Goal: Information Seeking & Learning: Learn about a topic

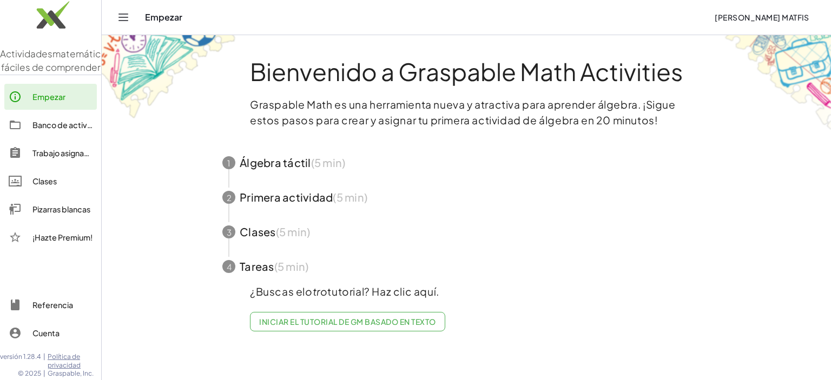
click at [523, 27] on div "Empezar [PERSON_NAME] MatFis" at bounding box center [466, 17] width 703 height 35
click at [379, 324] on font "Iniciar el tutorial de GM basado en texto" at bounding box center [347, 322] width 176 height 10
click at [170, 19] on div "Empezar" at bounding box center [425, 17] width 561 height 11
click at [360, 162] on span "button" at bounding box center [466, 163] width 514 height 35
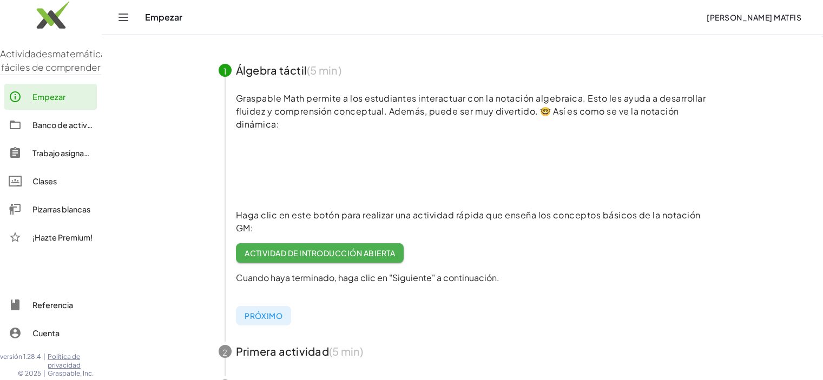
scroll to position [93, 0]
click at [355, 253] on font "Actividad de introducción abierta" at bounding box center [320, 253] width 150 height 10
click at [46, 12] on img at bounding box center [50, 18] width 101 height 46
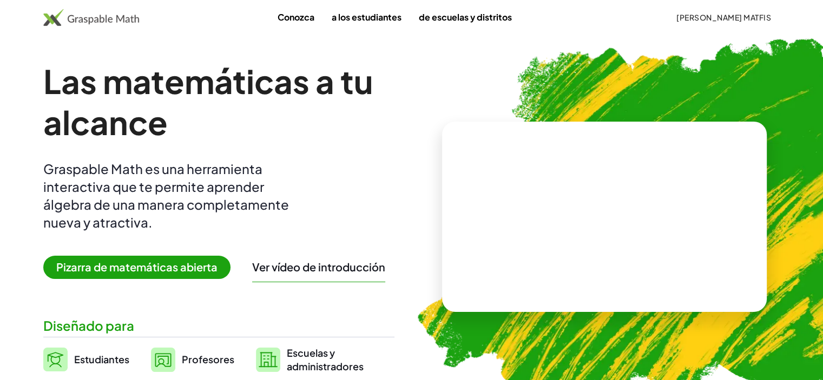
click at [577, 224] on video at bounding box center [604, 216] width 162 height 81
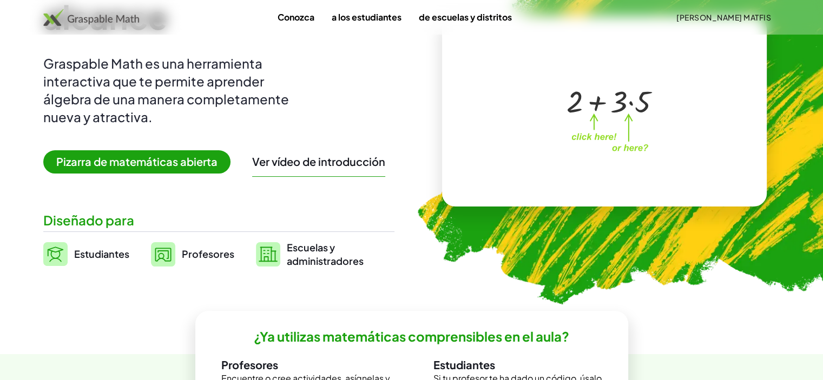
scroll to position [50, 0]
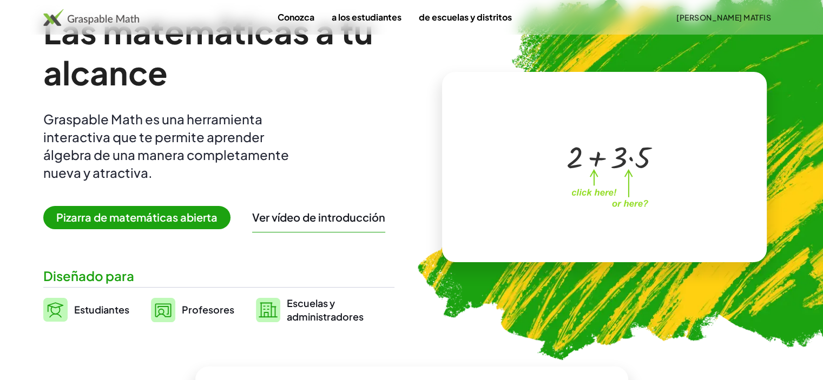
click at [611, 166] on div at bounding box center [608, 156] width 95 height 40
click at [117, 216] on font "Pizarra de matemáticas abierta" at bounding box center [136, 218] width 161 height 14
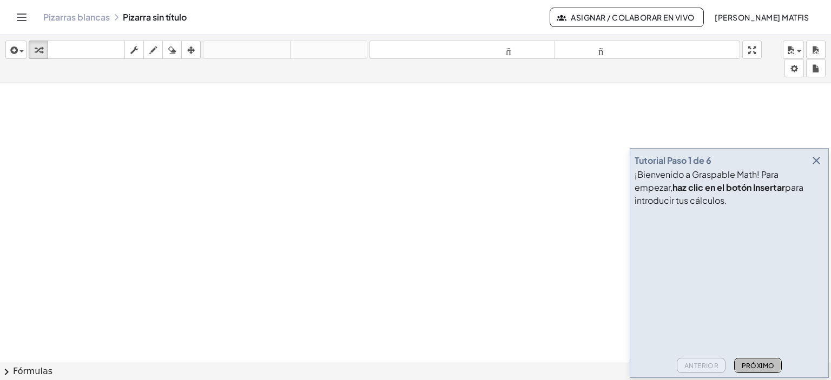
click at [764, 363] on font "Próximo" at bounding box center [758, 366] width 33 height 8
click at [764, 364] on font "Próximo" at bounding box center [758, 366] width 33 height 8
click at [766, 368] on font "Próximo" at bounding box center [758, 366] width 33 height 8
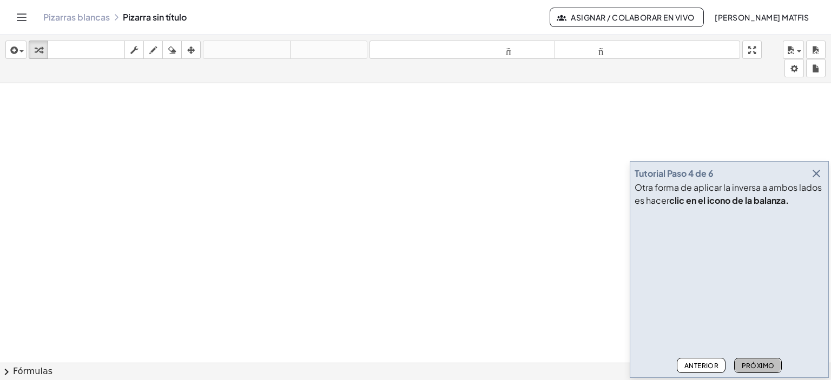
click at [766, 368] on font "Próximo" at bounding box center [758, 366] width 33 height 8
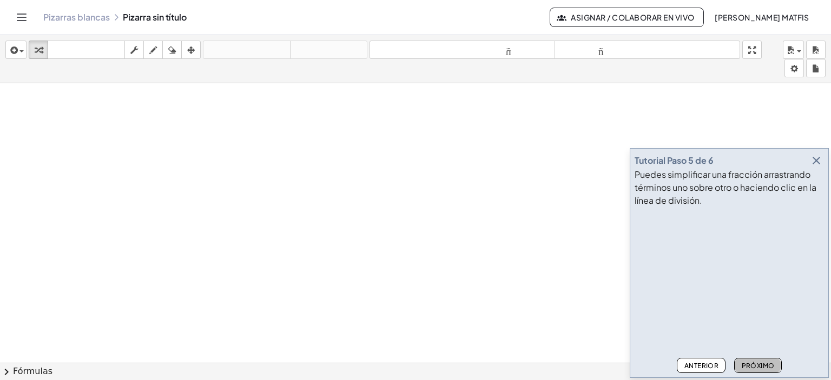
click at [766, 368] on font "Próximo" at bounding box center [758, 366] width 33 height 8
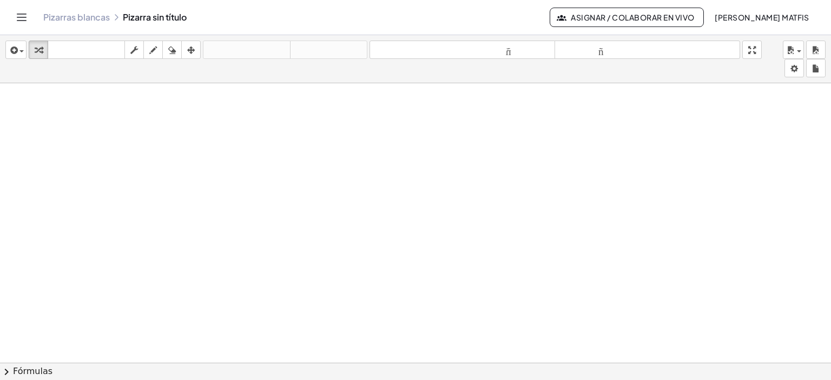
drag, startPoint x: 752, startPoint y: 1, endPoint x: 615, endPoint y: 128, distance: 186.8
click at [615, 128] on div at bounding box center [415, 371] width 831 height 576
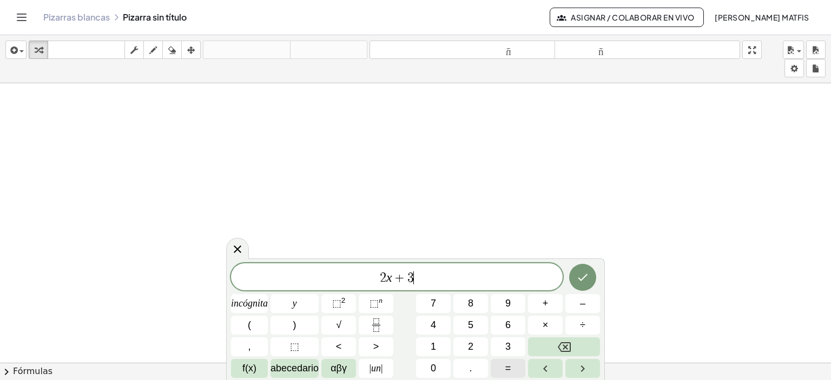
click at [516, 367] on button "=" at bounding box center [508, 368] width 35 height 19
click at [472, 344] on font "2" at bounding box center [470, 346] width 5 height 11
click at [472, 325] on font "5" at bounding box center [470, 325] width 5 height 11
click at [583, 280] on icon "Hecho" at bounding box center [582, 277] width 13 height 13
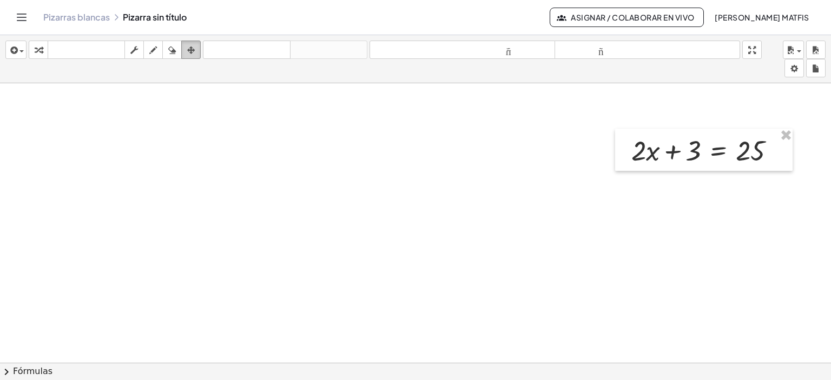
click at [191, 47] on icon "button" at bounding box center [191, 50] width 8 height 13
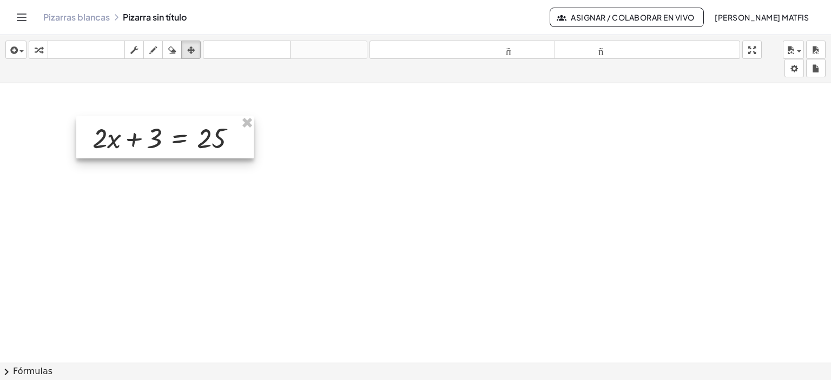
drag, startPoint x: 647, startPoint y: 138, endPoint x: 109, endPoint y: 125, distance: 537.5
click at [109, 125] on div at bounding box center [164, 137] width 177 height 42
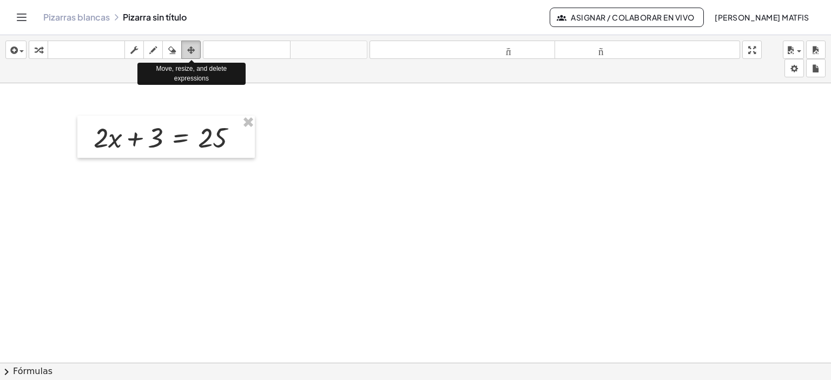
click at [189, 49] on icon "button" at bounding box center [191, 50] width 8 height 13
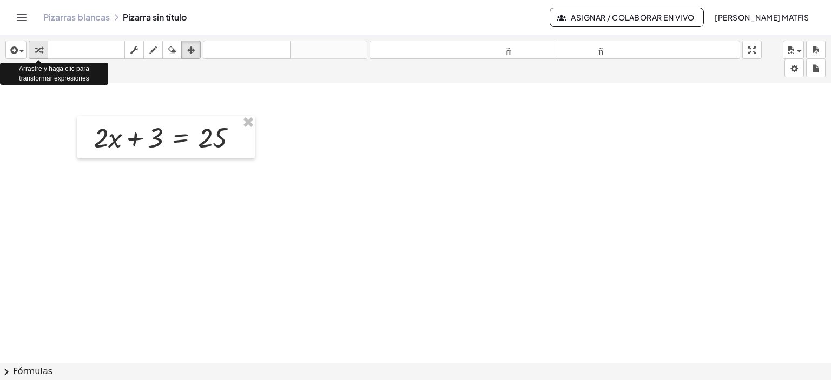
click at [43, 56] on button "transformar" at bounding box center [38, 50] width 19 height 18
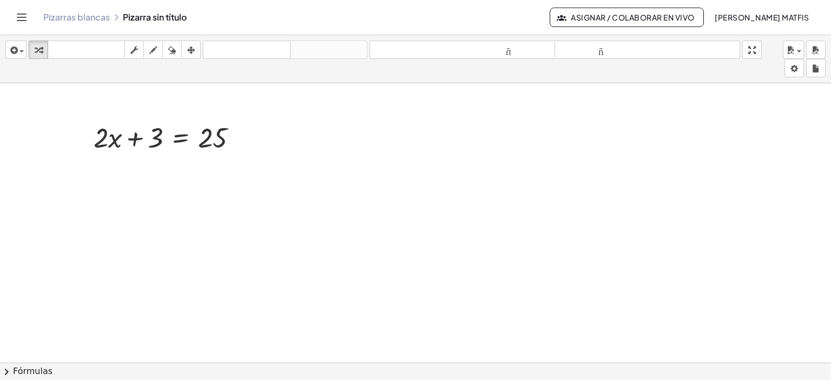
click at [221, 99] on div at bounding box center [415, 363] width 831 height 560
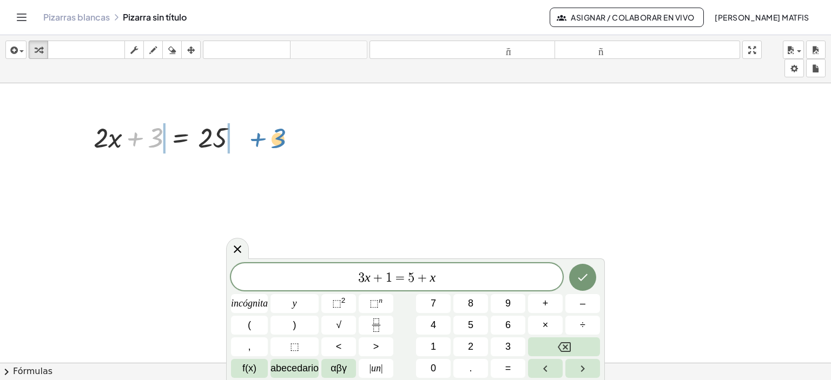
drag, startPoint x: 158, startPoint y: 138, endPoint x: 280, endPoint y: 138, distance: 122.3
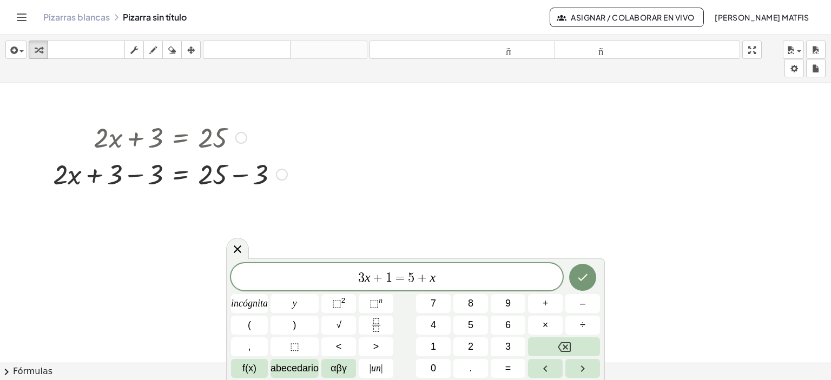
click at [135, 176] on div at bounding box center [170, 173] width 245 height 37
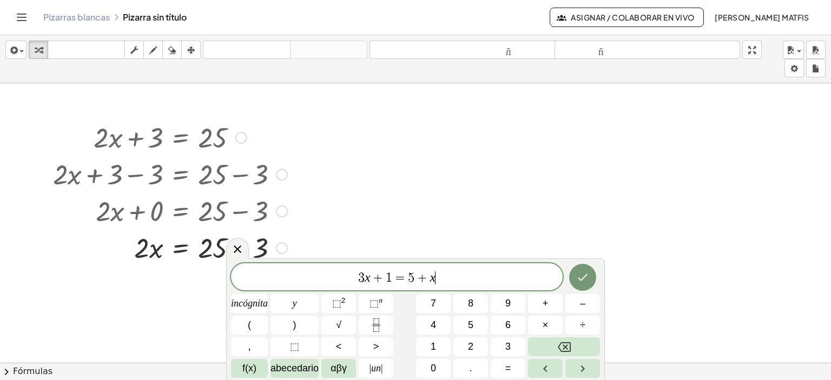
drag, startPoint x: 279, startPoint y: 212, endPoint x: 266, endPoint y: 253, distance: 42.8
click at [181, 248] on div "· 2 · x = 25 + − 3" at bounding box center [181, 248] width 0 height 0
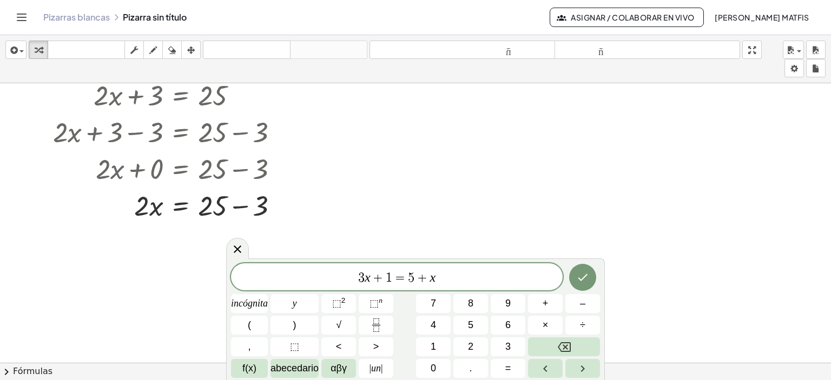
scroll to position [41, 0]
click at [240, 170] on div at bounding box center [170, 169] width 245 height 37
click at [237, 167] on div at bounding box center [170, 169] width 245 height 37
click at [360, 181] on div at bounding box center [415, 322] width 831 height 560
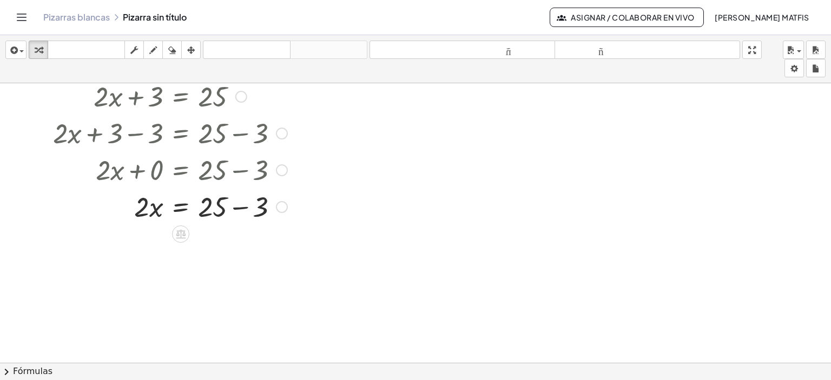
click at [244, 172] on div at bounding box center [170, 169] width 245 height 37
drag, startPoint x: 282, startPoint y: 170, endPoint x: 281, endPoint y: 179, distance: 9.3
click at [181, 170] on div "+ · 2 · x + 0 = + 25 − 3" at bounding box center [181, 170] width 0 height 0
click at [239, 173] on div at bounding box center [170, 169] width 245 height 37
click at [239, 167] on div at bounding box center [170, 169] width 245 height 37
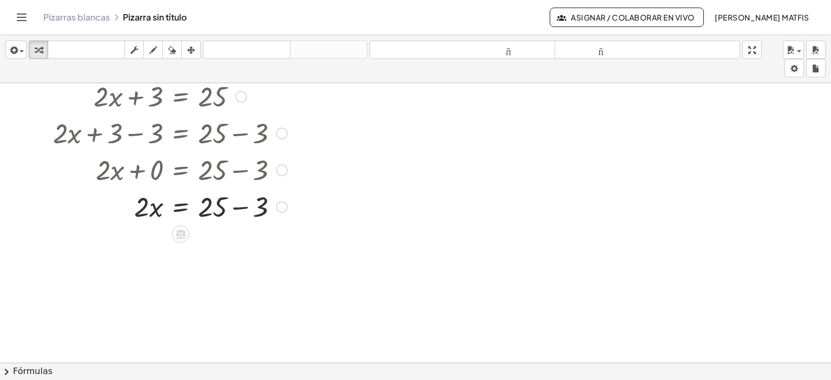
click at [241, 208] on div at bounding box center [170, 206] width 245 height 37
drag, startPoint x: 243, startPoint y: 245, endPoint x: 238, endPoint y: 256, distance: 12.4
click at [181, 244] on div "· 2 · x = 22" at bounding box center [181, 244] width 0 height 0
drag, startPoint x: 141, startPoint y: 249, endPoint x: 221, endPoint y: 276, distance: 84.5
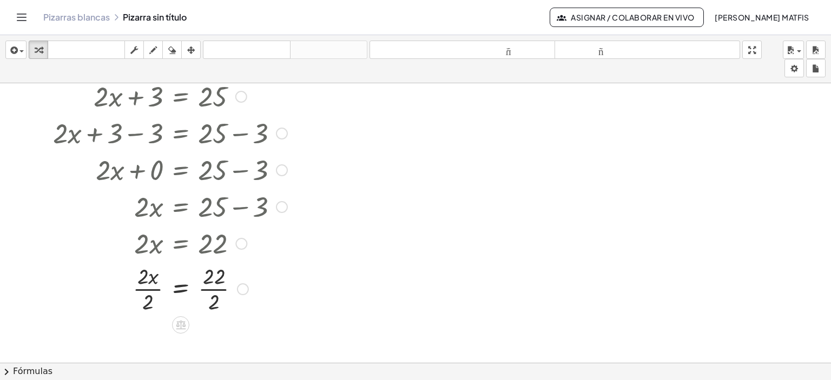
click at [143, 285] on div at bounding box center [170, 288] width 245 height 54
click at [219, 282] on div at bounding box center [170, 288] width 245 height 54
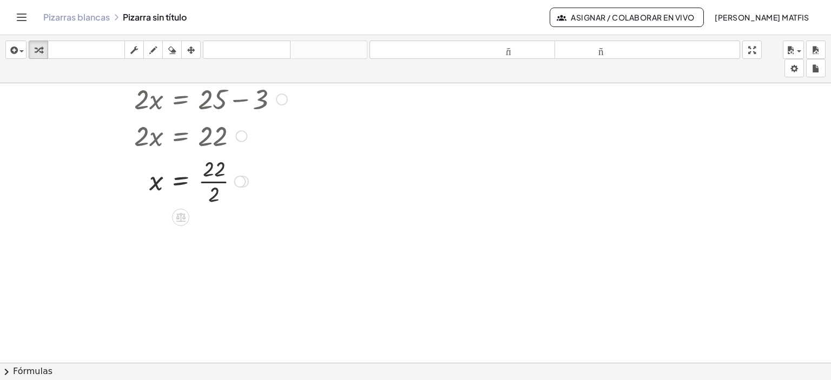
scroll to position [149, 0]
drag, startPoint x: 241, startPoint y: 181, endPoint x: 238, endPoint y: 189, distance: 8.6
click at [181, 181] on div "x = 22 · · 2" at bounding box center [181, 181] width 0 height 0
drag, startPoint x: 239, startPoint y: 181, endPoint x: 235, endPoint y: 224, distance: 43.0
click at [181, 220] on div "x = 22 · · 2" at bounding box center [181, 220] width 0 height 0
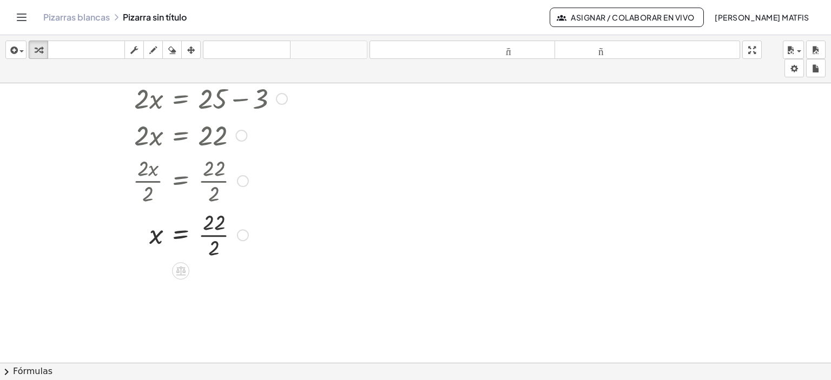
click at [212, 231] on div at bounding box center [170, 234] width 245 height 54
drag, startPoint x: 231, startPoint y: 236, endPoint x: 236, endPoint y: 287, distance: 51.2
click at [181, 280] on div "x = 11" at bounding box center [181, 280] width 0 height 0
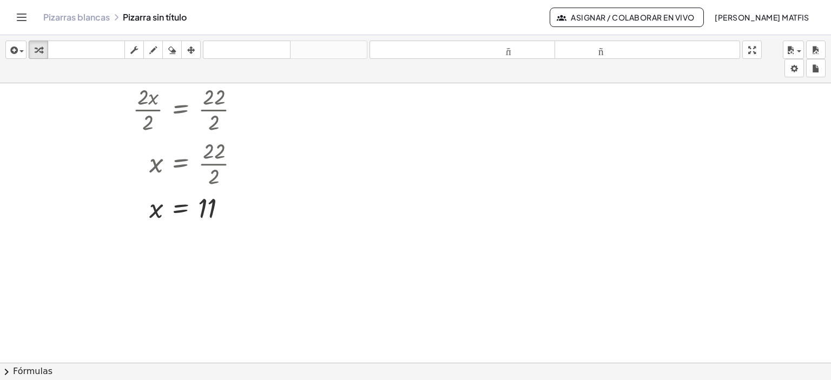
scroll to position [222, 0]
click at [26, 372] on font "Fórmulas" at bounding box center [33, 371] width 40 height 10
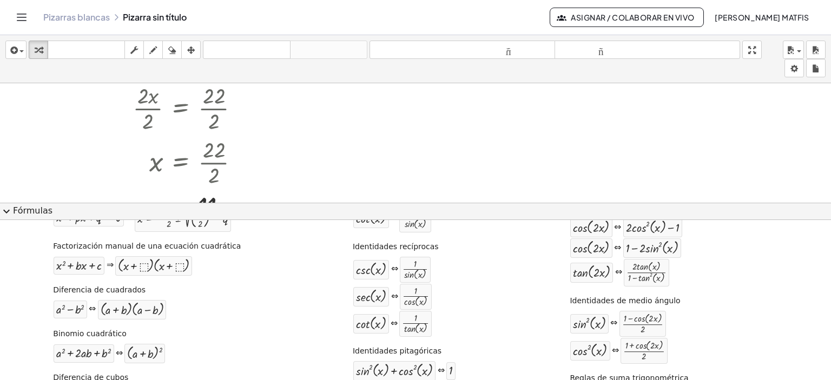
scroll to position [0, 0]
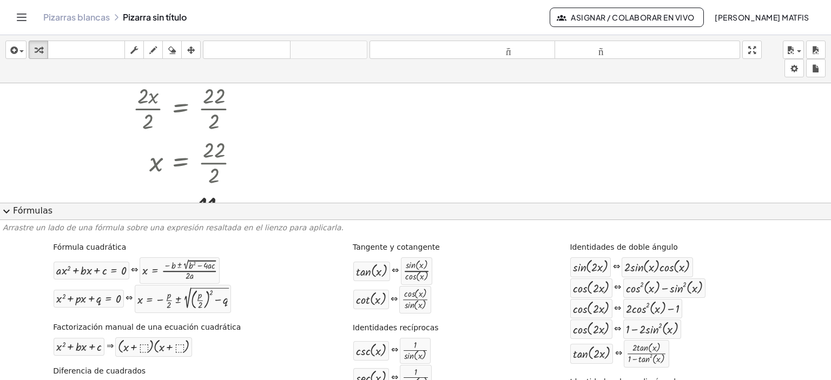
click at [400, 164] on div "+ · 2 · x + 3 = 25 + · 2 · x + 3 − 3 = + 25 − 3 + · 2 · x + 0 = + 25 − 3 · 2 · …" at bounding box center [415, 143] width 831 height 120
click at [5, 211] on span "expand_more" at bounding box center [6, 211] width 13 height 13
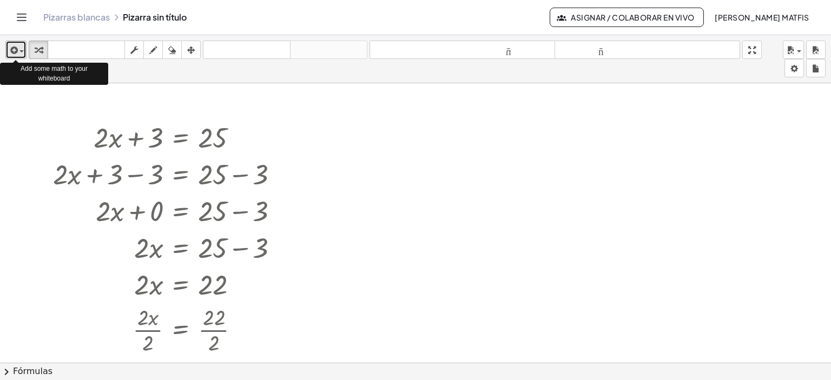
click at [12, 52] on icon "button" at bounding box center [13, 50] width 10 height 13
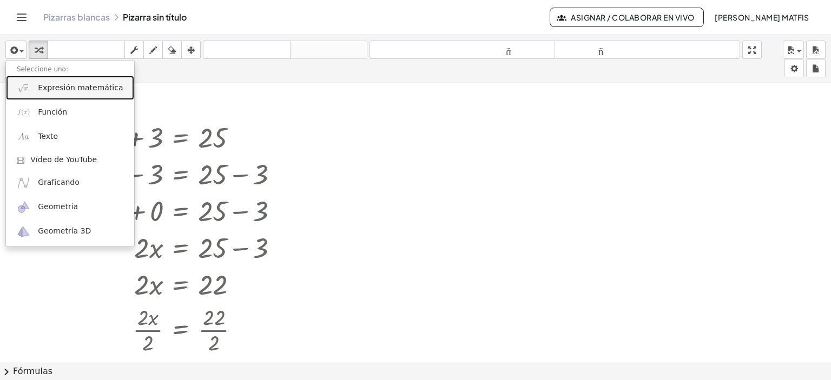
click at [74, 89] on font "Expresión matemática" at bounding box center [80, 87] width 85 height 9
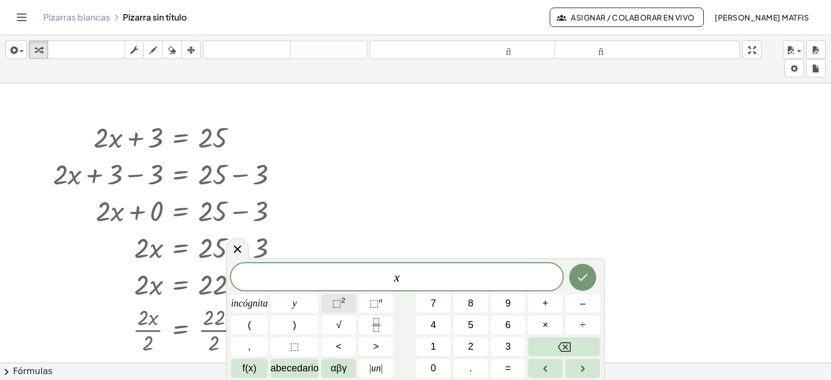
click at [338, 306] on font "⬚" at bounding box center [336, 303] width 9 height 11
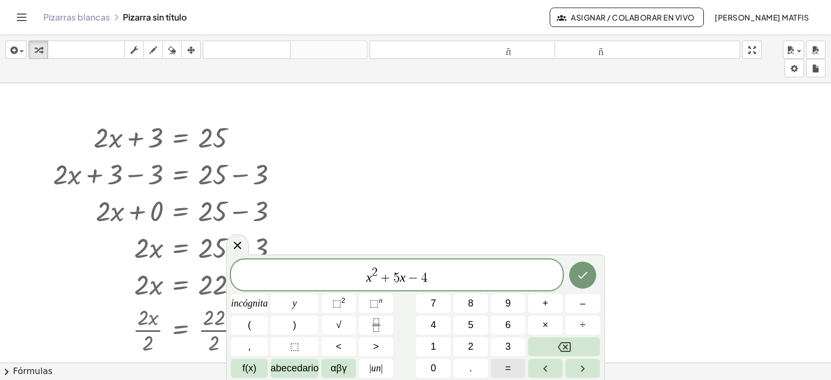
click at [508, 363] on span "=" at bounding box center [508, 368] width 6 height 15
click at [578, 279] on icon "Hecho" at bounding box center [582, 275] width 13 height 13
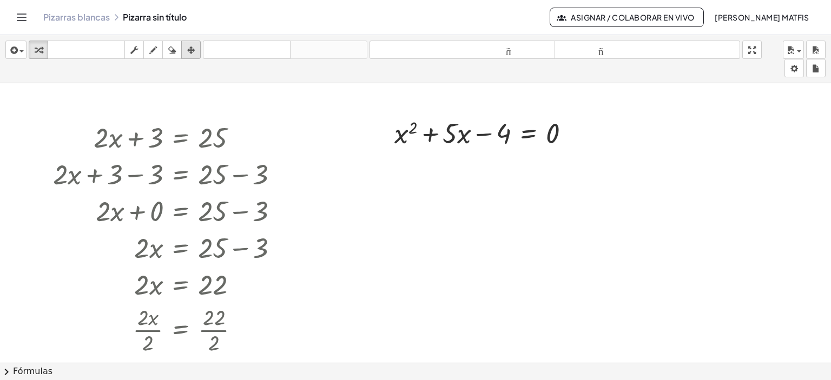
click at [186, 46] on div "button" at bounding box center [191, 49] width 14 height 13
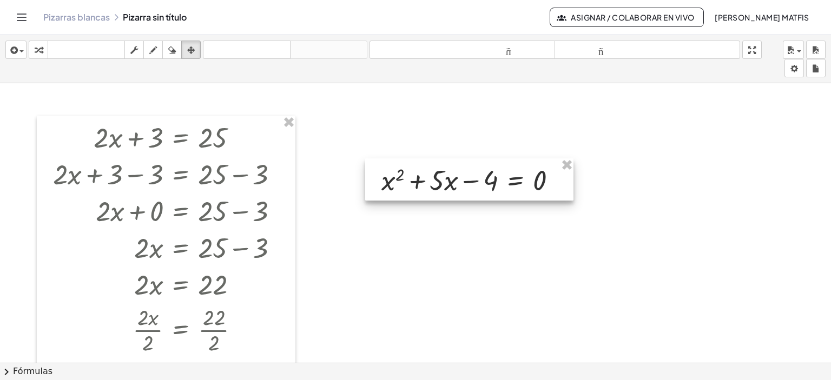
drag, startPoint x: 508, startPoint y: 127, endPoint x: 494, endPoint y: 168, distance: 43.3
click at [494, 168] on div at bounding box center [469, 180] width 208 height 42
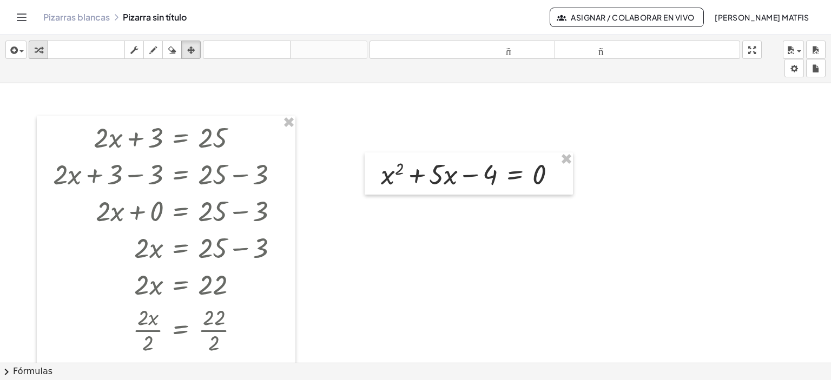
click at [38, 49] on icon "button" at bounding box center [39, 50] width 8 height 13
click at [8, 371] on span "chevron_right" at bounding box center [6, 372] width 13 height 13
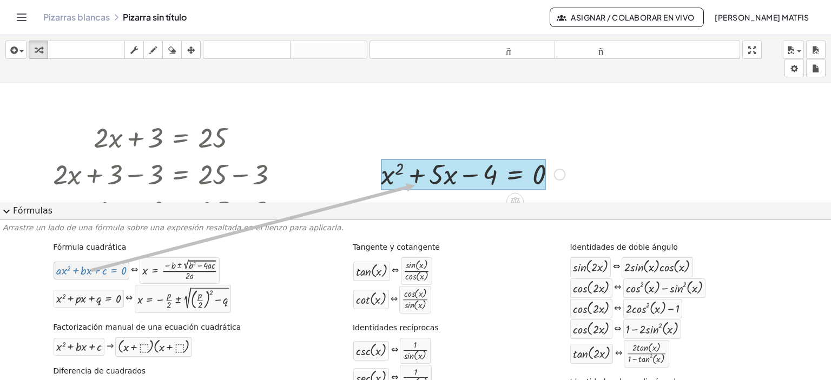
drag, startPoint x: 92, startPoint y: 274, endPoint x: 415, endPoint y: 186, distance: 334.5
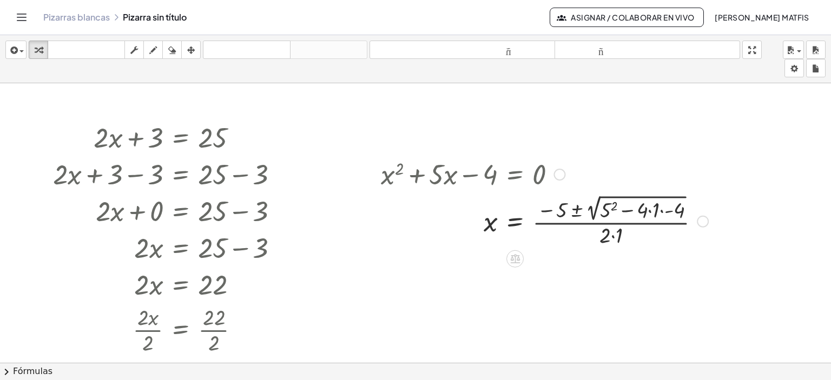
drag, startPoint x: 699, startPoint y: 175, endPoint x: 680, endPoint y: 257, distance: 84.5
click at [680, 257] on div "+ · 2 · x + 3 = 25 + · 2 · x + 3 − 3 = + 25 − 3 + · 2 · x + 0 = + 25 − 3 · 2 · …" at bounding box center [415, 363] width 831 height 560
click at [651, 209] on div at bounding box center [545, 220] width 338 height 57
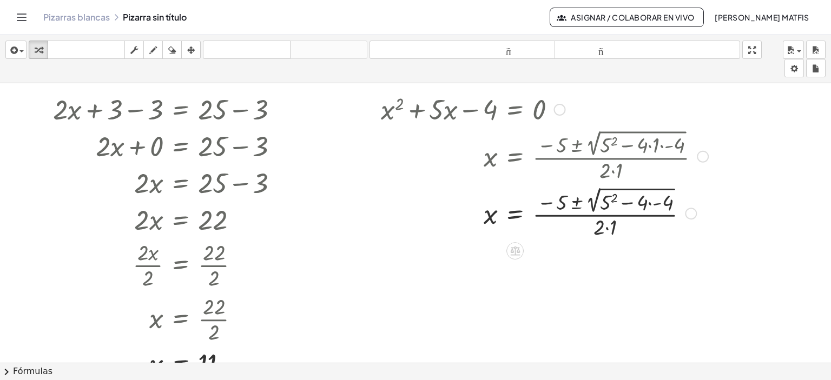
scroll to position [51, 0]
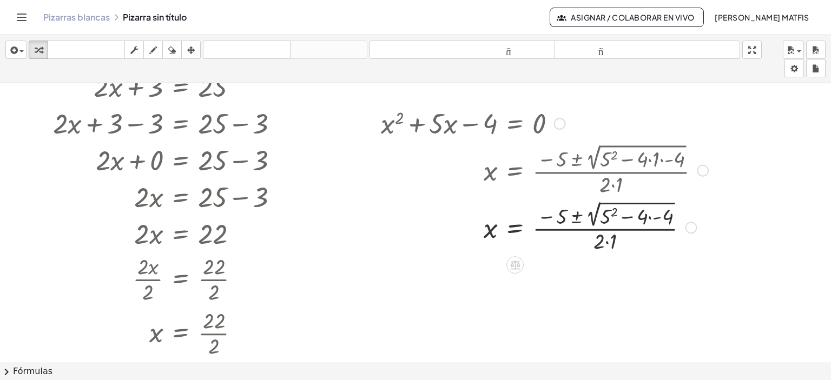
click at [651, 217] on div at bounding box center [545, 226] width 338 height 57
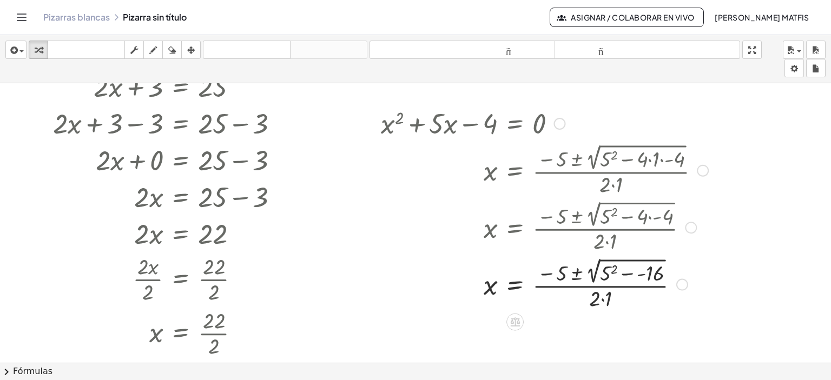
drag, startPoint x: 682, startPoint y: 229, endPoint x: 685, endPoint y: 306, distance: 76.9
click at [515, 285] on div "x = · ( − 5 ± 2 √ ( + 5 2 − - ) ) · 2 · 1 16" at bounding box center [515, 285] width 0 height 0
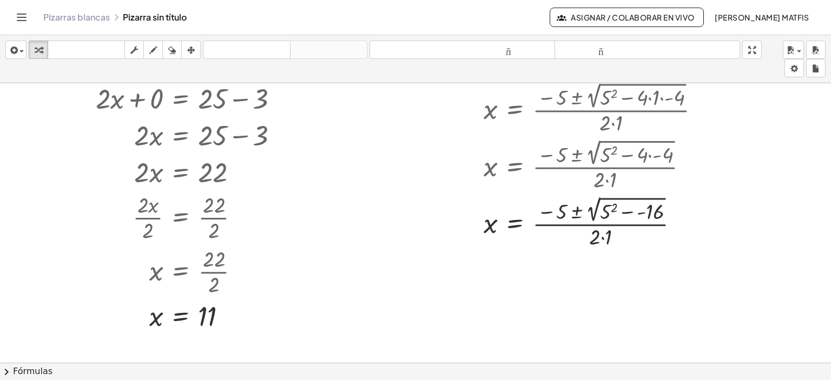
scroll to position [114, 0]
click at [632, 208] on div at bounding box center [545, 221] width 338 height 57
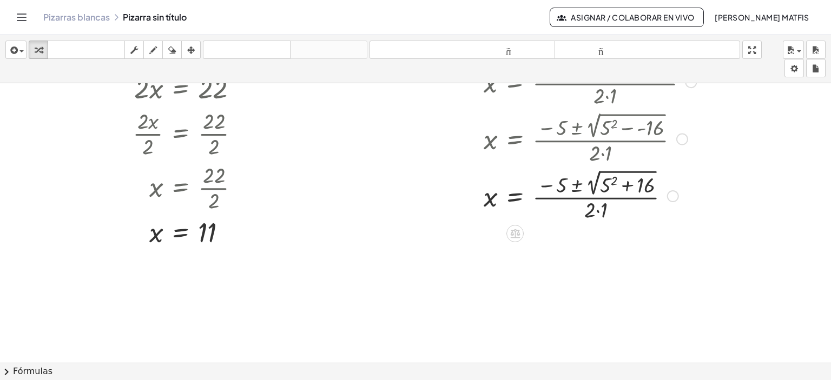
scroll to position [205, 0]
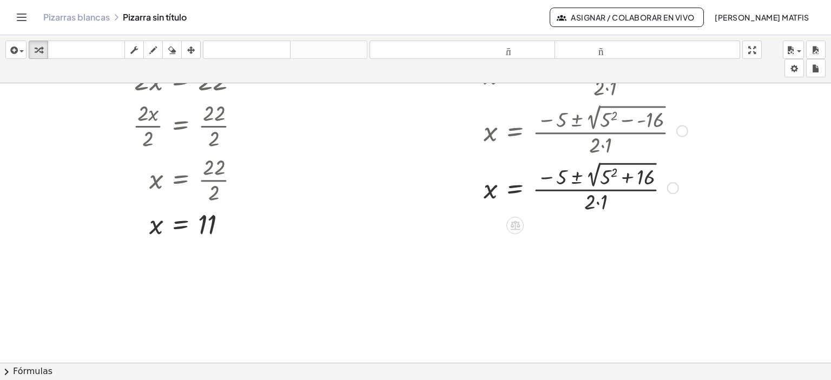
click at [610, 173] on div at bounding box center [545, 187] width 338 height 57
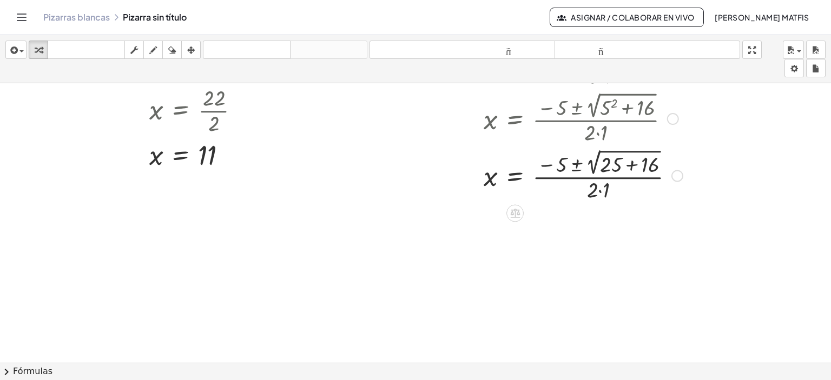
scroll to position [279, 0]
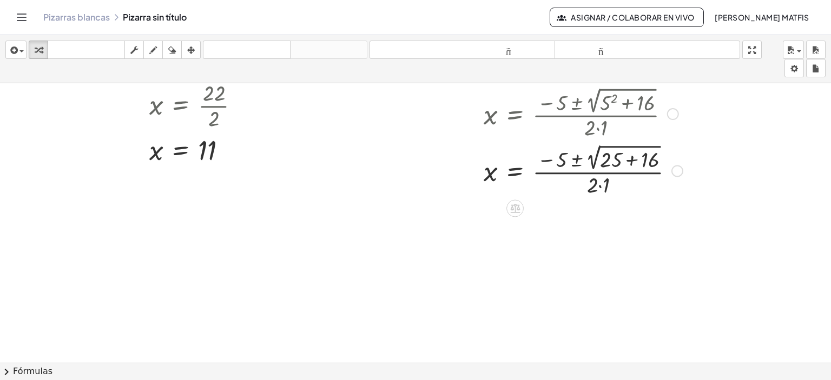
click at [627, 160] on div at bounding box center [545, 170] width 338 height 57
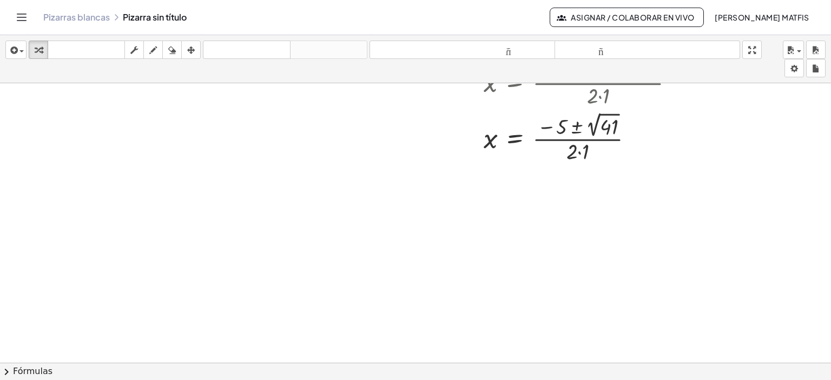
scroll to position [319, 0]
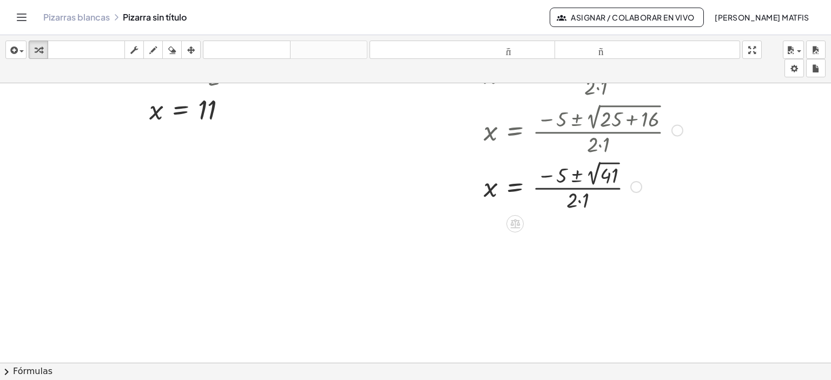
click at [581, 200] on div at bounding box center [545, 186] width 338 height 56
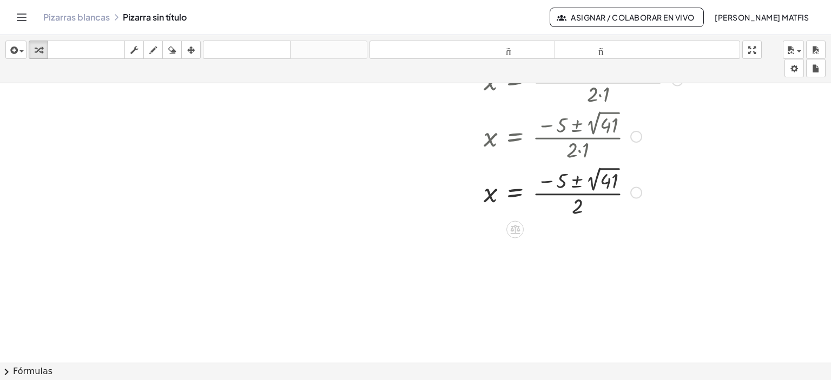
scroll to position [374, 0]
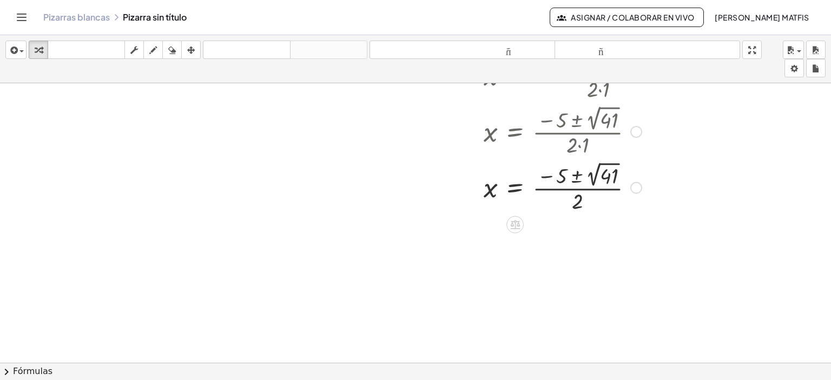
click at [575, 173] on div at bounding box center [545, 187] width 338 height 56
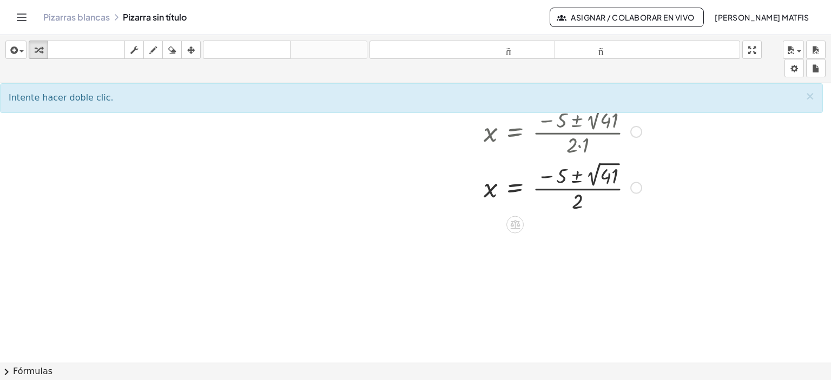
click at [608, 179] on div at bounding box center [545, 187] width 338 height 56
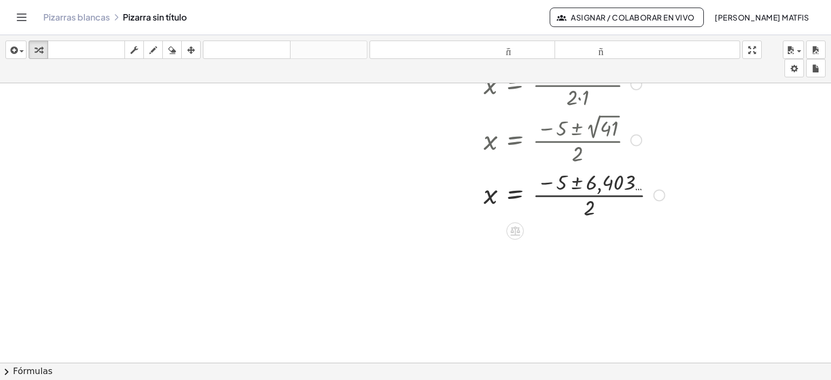
scroll to position [451, 0]
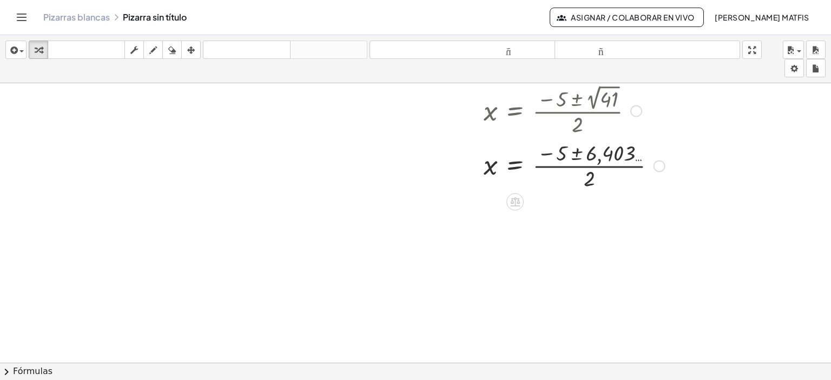
click at [576, 152] on div at bounding box center [545, 165] width 338 height 54
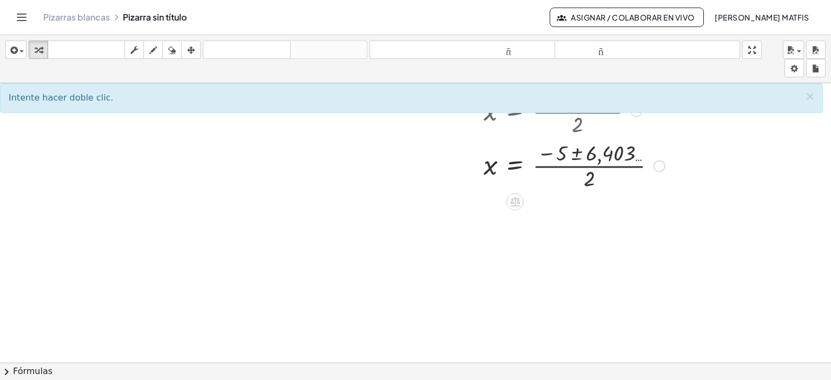
click at [604, 161] on div at bounding box center [545, 165] width 338 height 54
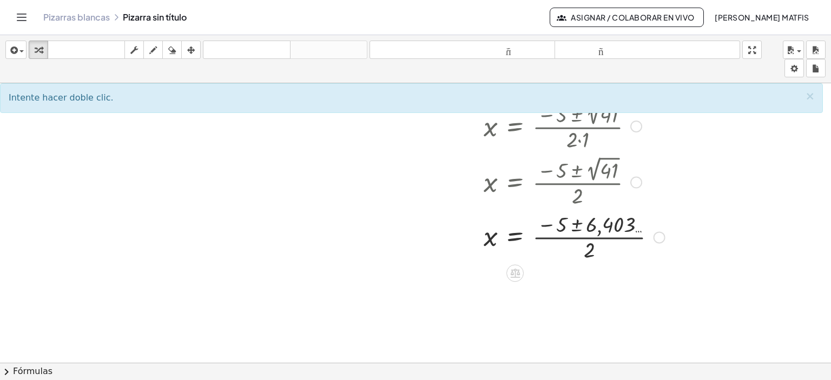
scroll to position [380, 0]
click at [488, 241] on div at bounding box center [545, 236] width 338 height 54
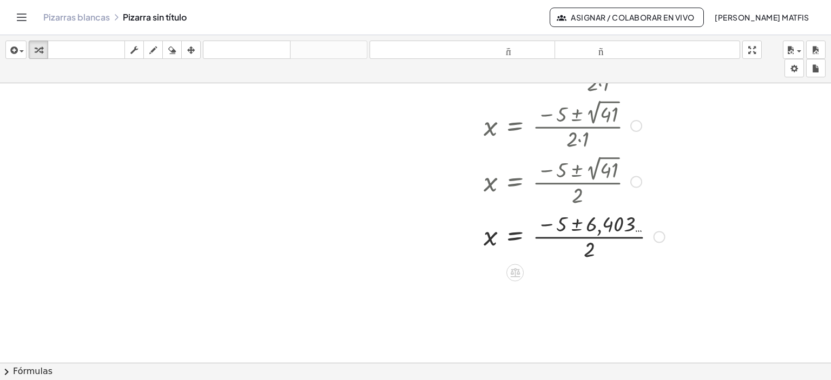
drag, startPoint x: 659, startPoint y: 236, endPoint x: 660, endPoint y: 257, distance: 20.6
click at [515, 237] on div "x = · ( − 5 ± ) · 2 6,403 …" at bounding box center [515, 237] width 0 height 0
click at [578, 227] on div at bounding box center [545, 236] width 338 height 54
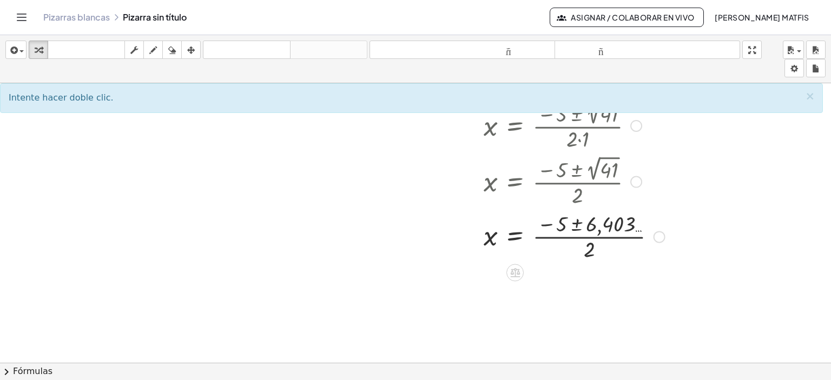
click at [636, 228] on div at bounding box center [545, 236] width 338 height 54
click at [586, 225] on div at bounding box center [545, 236] width 338 height 54
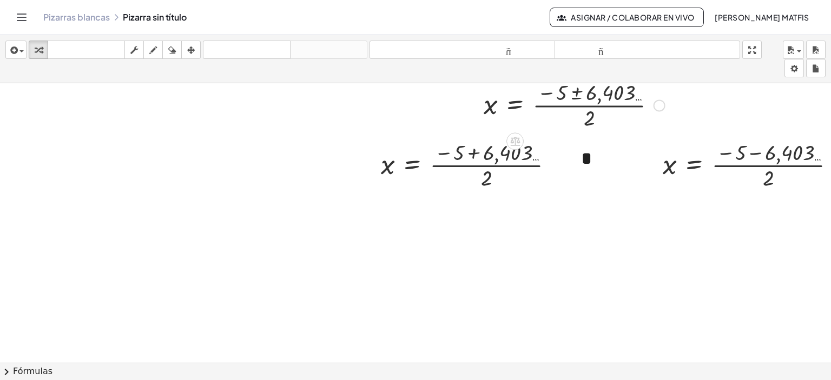
scroll to position [511, 0]
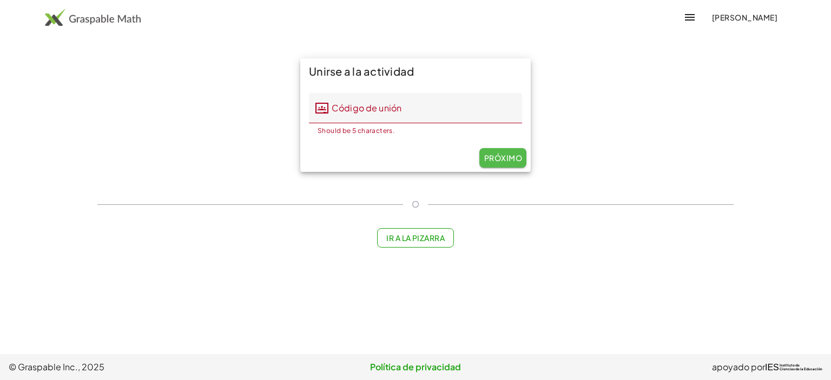
click at [499, 160] on font "Próximo" at bounding box center [503, 158] width 38 height 10
